Goal: Find specific page/section: Find specific page/section

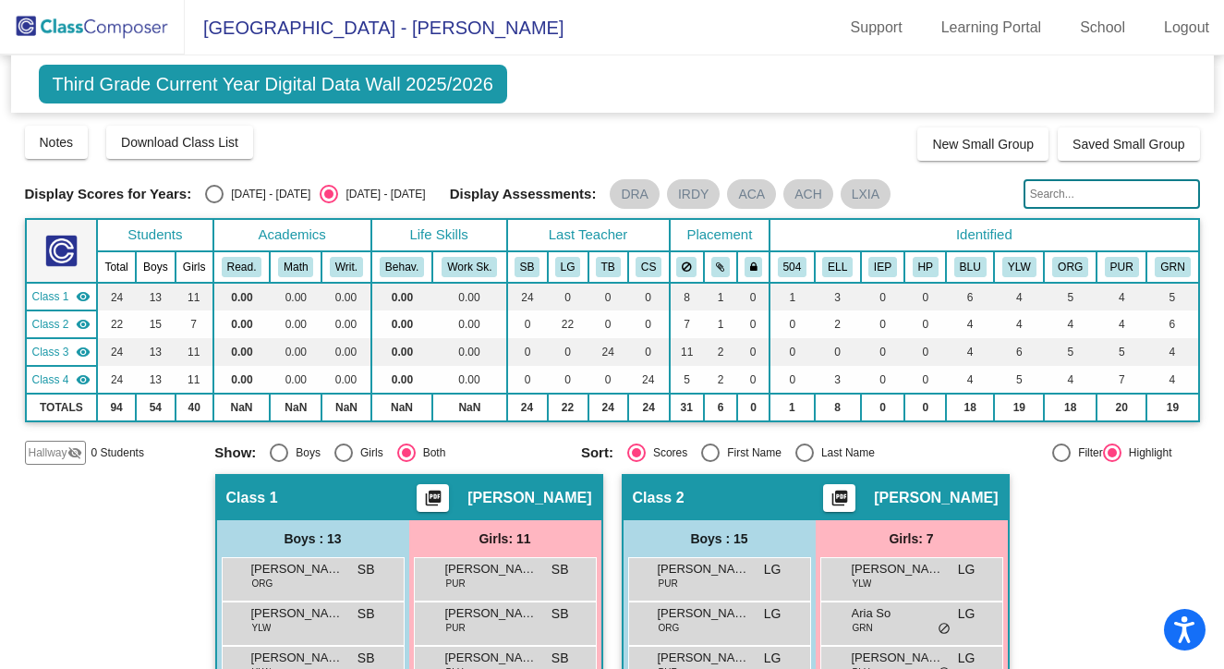
click at [1053, 198] on input "text" at bounding box center [1112, 194] width 176 height 30
click at [364, 16] on span "[GEOGRAPHIC_DATA] - [PERSON_NAME]" at bounding box center [374, 28] width 379 height 30
click at [157, 75] on span "Third Grade Current Year Digital Data Wall 2025/2026" at bounding box center [273, 84] width 468 height 39
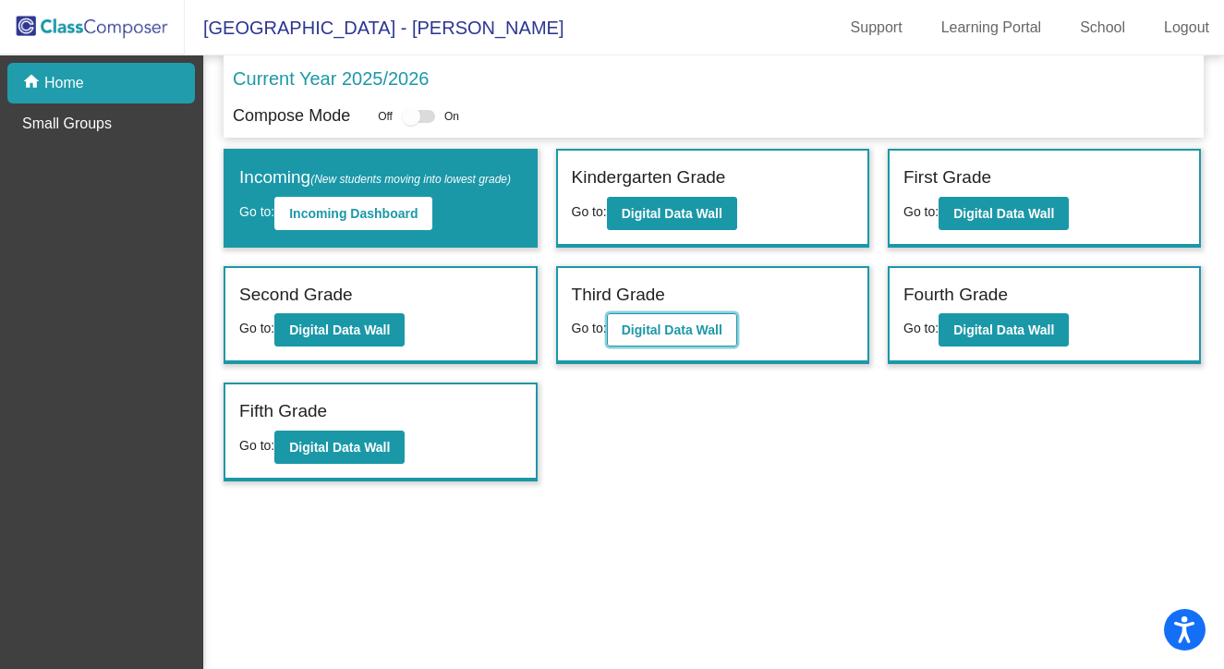
click at [653, 346] on button "Digital Data Wall" at bounding box center [672, 329] width 130 height 33
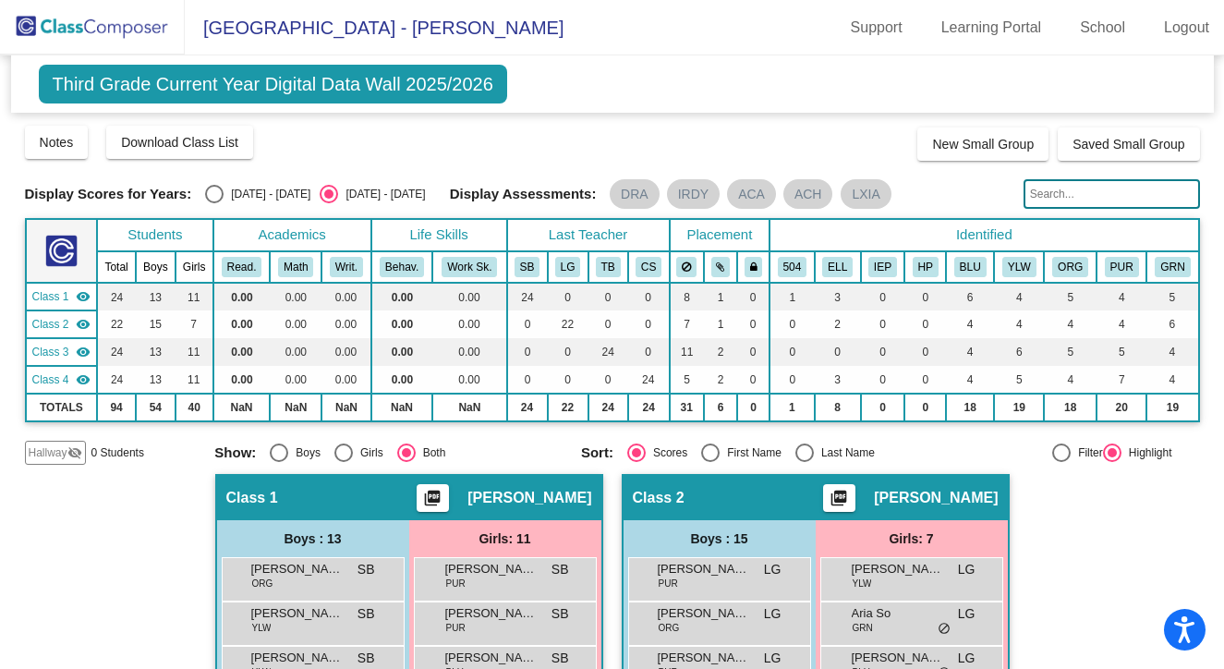
click at [1039, 189] on input "text" at bounding box center [1112, 194] width 176 height 30
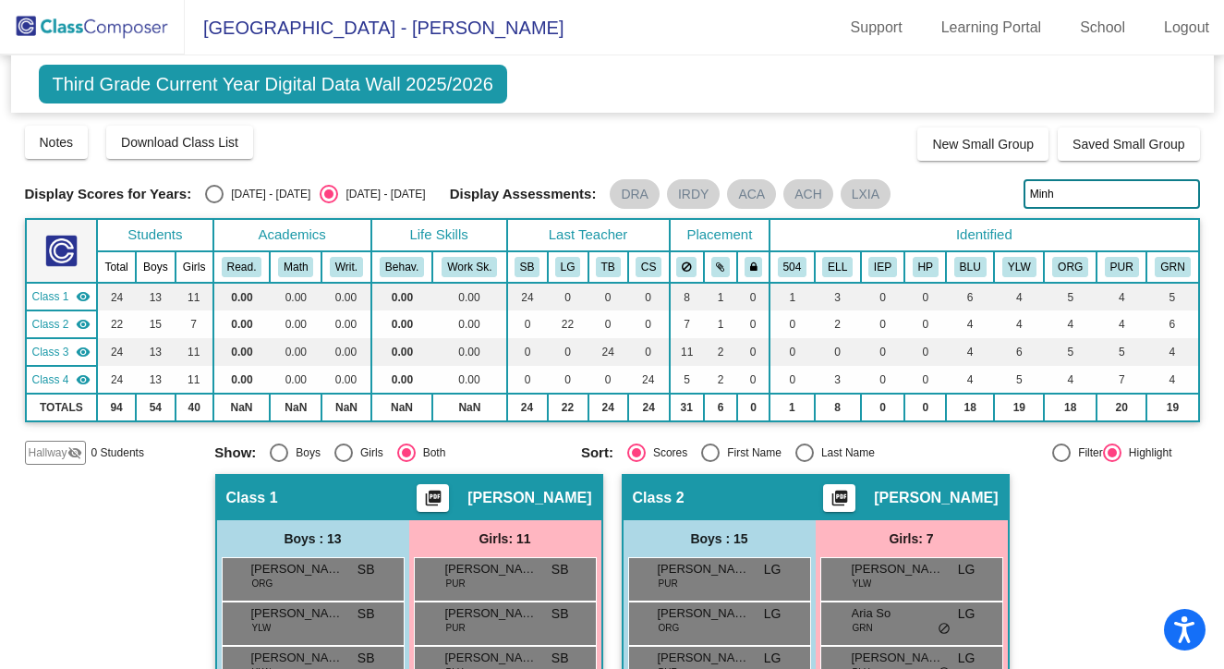
click at [1046, 195] on input "Minh" at bounding box center [1112, 194] width 176 height 30
type input "M"
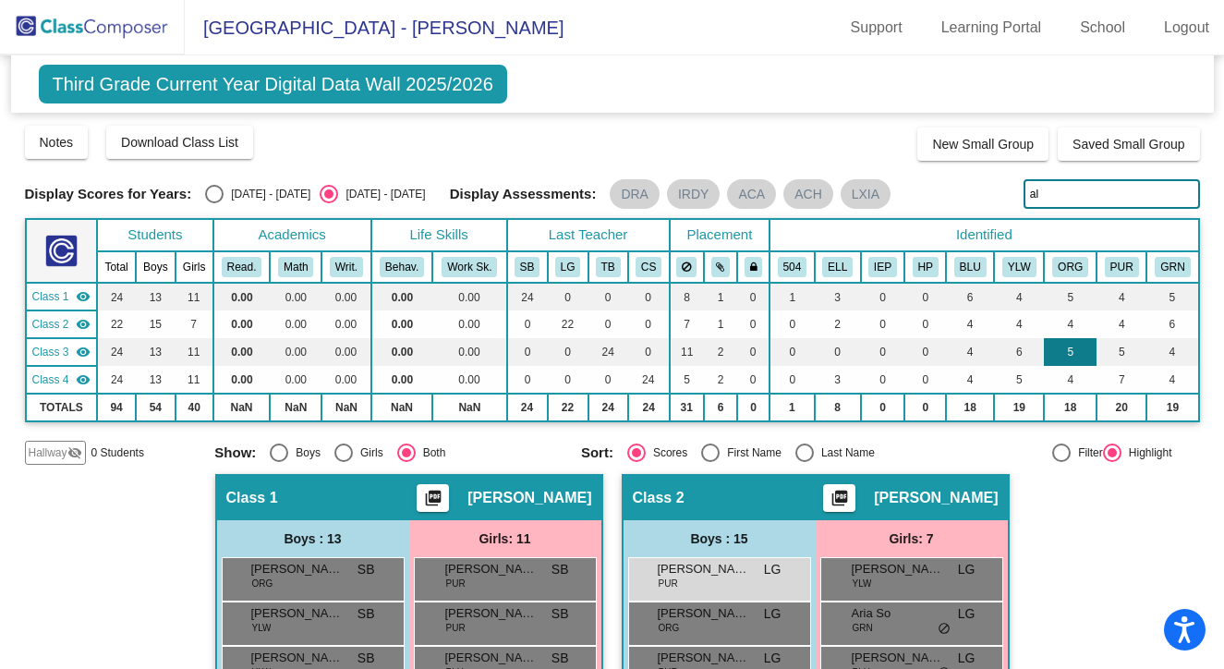
type input "a"
